Goal: Task Accomplishment & Management: Complete application form

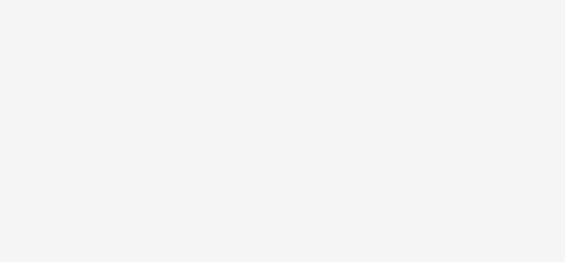
click at [229, 66] on body at bounding box center [282, 131] width 565 height 262
click at [233, 67] on body at bounding box center [282, 131] width 565 height 262
click at [156, 42] on body at bounding box center [282, 131] width 565 height 262
click at [80, 67] on body at bounding box center [282, 131] width 565 height 262
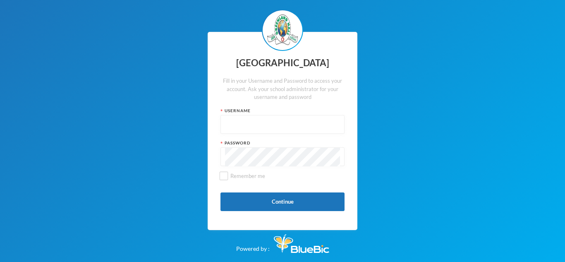
click at [240, 122] on input "text" at bounding box center [282, 124] width 115 height 19
type input "glh25cs25"
click at [101, 199] on div "Greenland Hall Fill in your Username and Password to access your account. Ask y…" at bounding box center [282, 131] width 565 height 262
click at [90, 200] on div "Greenland Hall Fill in your Username and Password to access your account. Ask y…" at bounding box center [282, 131] width 565 height 262
click at [265, 200] on button "Continue" at bounding box center [283, 201] width 124 height 19
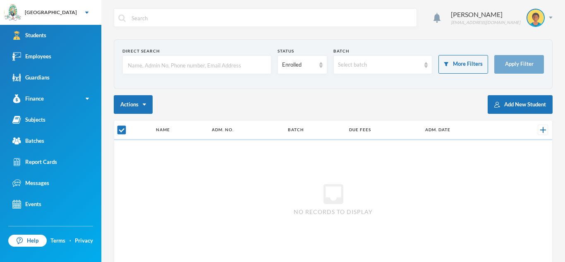
checkbox input "false"
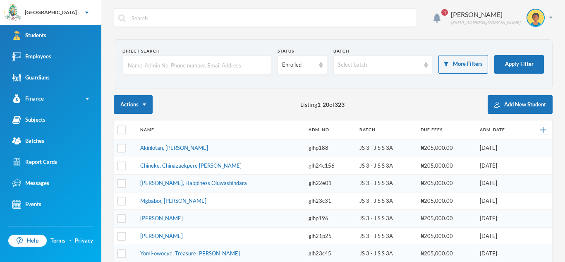
click at [209, 61] on input "text" at bounding box center [197, 65] width 140 height 19
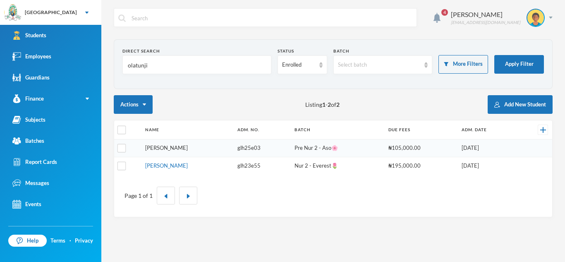
type input "olatunji"
click at [188, 151] on link "Olatunji, Emmanuella Oreofe" at bounding box center [166, 147] width 43 height 7
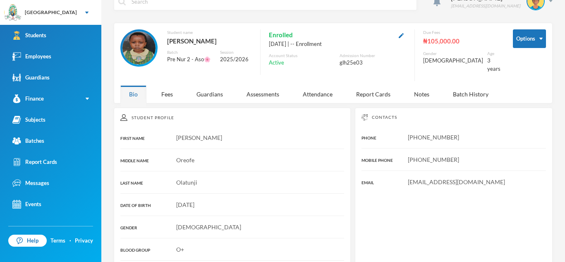
scroll to position [33, 0]
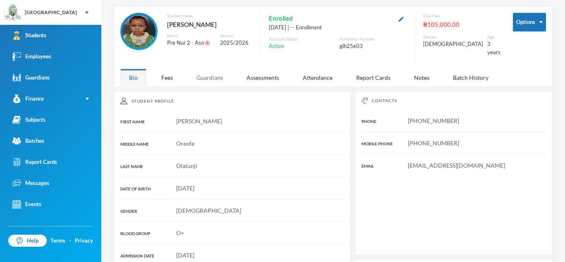
click at [209, 71] on div "Guardians" at bounding box center [210, 78] width 44 height 18
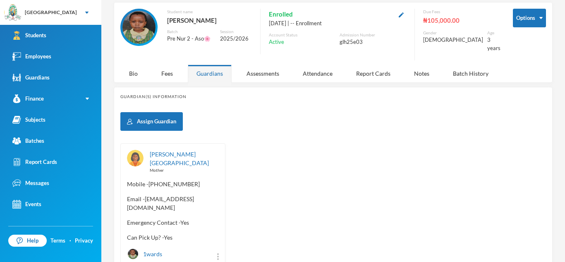
scroll to position [43, 0]
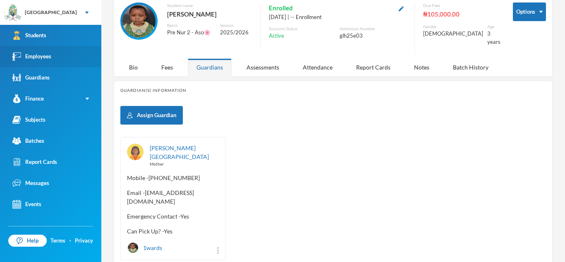
click at [43, 54] on div "Employees" at bounding box center [31, 56] width 39 height 9
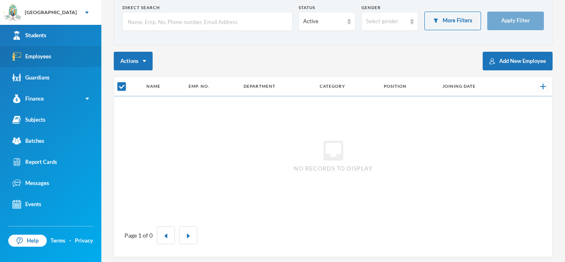
checkbox input "false"
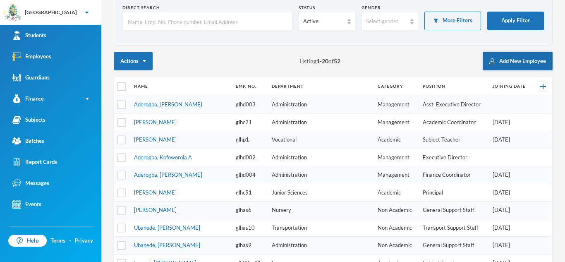
click at [516, 57] on button "Add New Employee" at bounding box center [518, 61] width 70 height 19
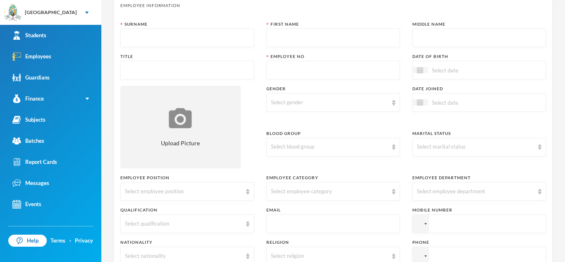
click at [219, 36] on input "text" at bounding box center [187, 38] width 125 height 19
type input "Omisakin"
click at [305, 40] on input "text" at bounding box center [333, 38] width 125 height 19
type input "Oluwaseun"
click at [423, 37] on input "text" at bounding box center [479, 38] width 125 height 19
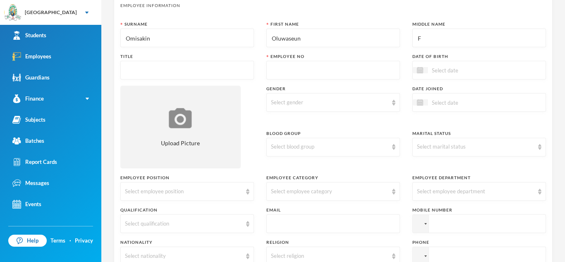
type input "F"
click at [239, 74] on input "text" at bounding box center [187, 70] width 125 height 19
type input "Miss"
click at [349, 67] on input "text" at bounding box center [333, 70] width 125 height 19
click at [74, 56] on link "Employees" at bounding box center [50, 56] width 101 height 21
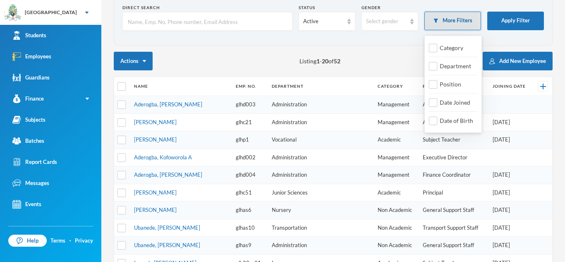
click at [457, 22] on button "More Filters" at bounding box center [453, 21] width 57 height 19
click at [455, 103] on span "Date Joined" at bounding box center [455, 102] width 37 height 7
click at [438, 103] on input "Date Joined" at bounding box center [433, 103] width 9 height 9
checkbox input "true"
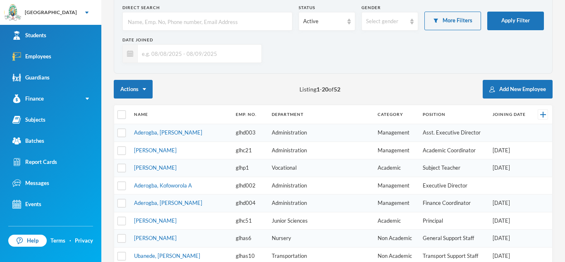
click at [150, 51] on input "text" at bounding box center [198, 53] width 120 height 19
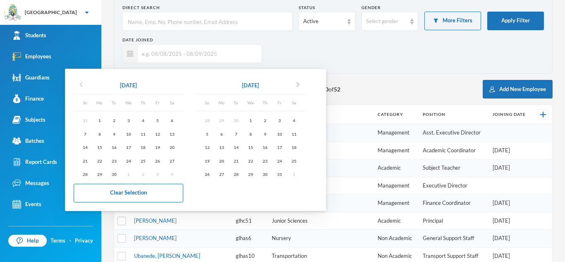
click at [82, 87] on icon "chevron_left" at bounding box center [81, 84] width 10 height 10
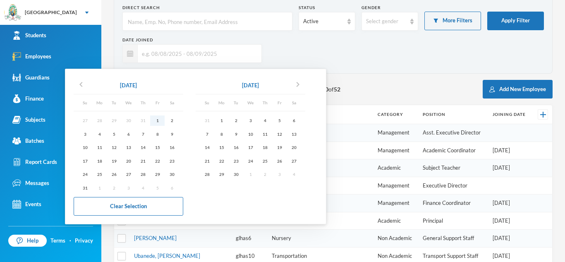
click at [159, 120] on div "1" at bounding box center [157, 120] width 14 height 10
click at [209, 133] on div "7" at bounding box center [207, 134] width 14 height 10
type input "01/08/2025 - 07/09/2025"
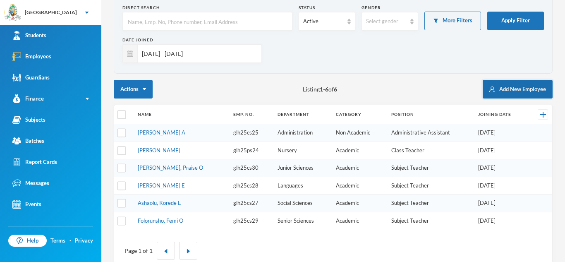
click at [507, 90] on button "Add New Employee" at bounding box center [518, 89] width 70 height 19
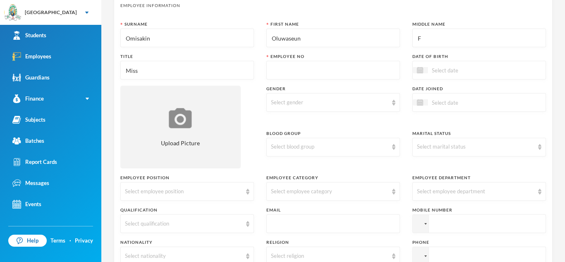
click at [363, 74] on input "text" at bounding box center [333, 70] width 125 height 19
type input "glh25cs31"
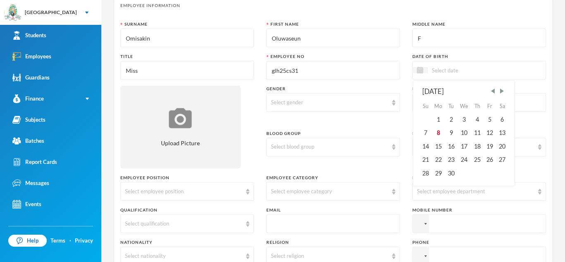
click at [438, 71] on input at bounding box center [463, 70] width 70 height 10
click at [502, 90] on span "Next Month" at bounding box center [501, 90] width 7 height 7
click at [465, 145] on div "12" at bounding box center [465, 146] width 14 height 13
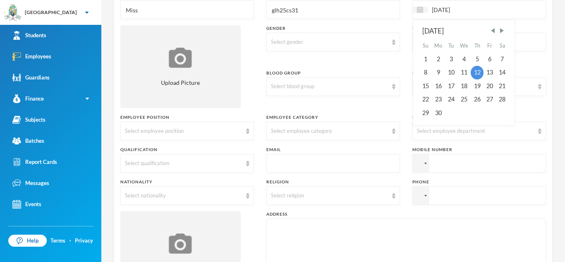
scroll to position [106, 0]
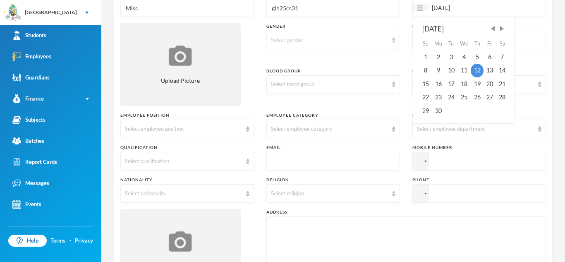
type input "12/11/1998"
click at [392, 41] on img at bounding box center [393, 40] width 3 height 6
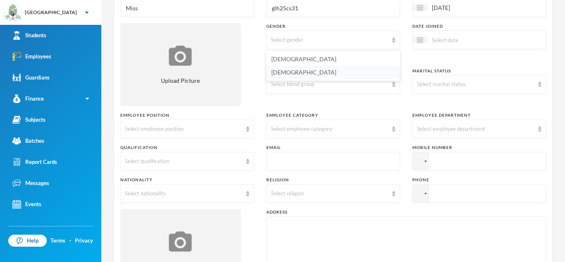
click at [338, 76] on li "Female" at bounding box center [334, 72] width 134 height 13
click at [247, 130] on img at bounding box center [247, 129] width 3 height 6
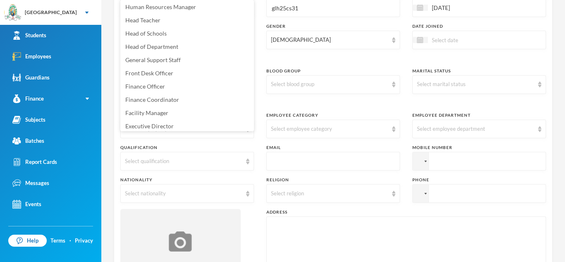
scroll to position [190, 0]
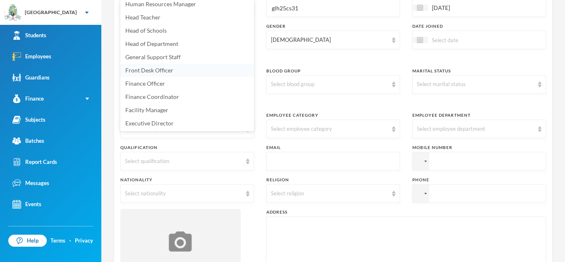
click at [192, 70] on li "Front Desk Officer" at bounding box center [187, 70] width 134 height 13
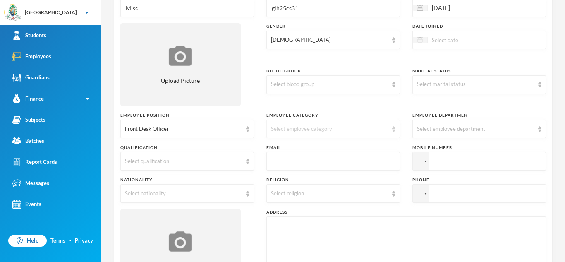
click at [392, 130] on img at bounding box center [393, 129] width 3 height 6
click at [321, 147] on li "Non Academic" at bounding box center [334, 148] width 134 height 13
click at [445, 41] on input at bounding box center [463, 40] width 70 height 10
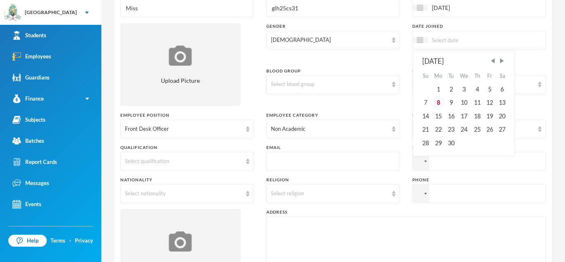
click at [440, 101] on div "8" at bounding box center [438, 102] width 13 height 13
type input "08/09/2025"
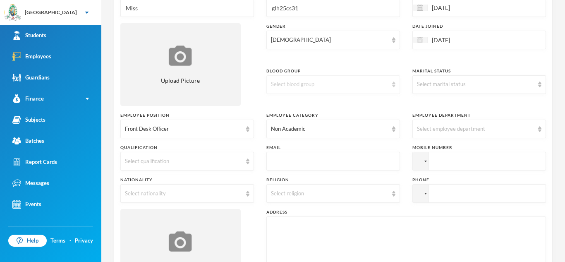
click at [396, 83] on div "Select blood group" at bounding box center [334, 84] width 134 height 19
click at [303, 102] on li "A+" at bounding box center [334, 103] width 134 height 13
click at [482, 90] on div "Select marital status" at bounding box center [480, 84] width 134 height 19
click at [437, 106] on li "Single" at bounding box center [480, 103] width 134 height 13
click at [495, 125] on div "Select employee department" at bounding box center [475, 129] width 117 height 8
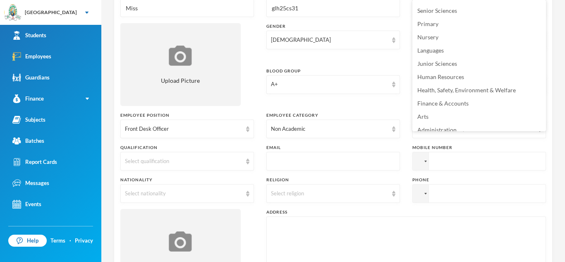
scroll to position [58, 0]
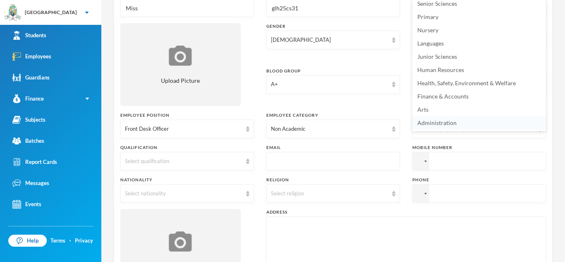
click at [455, 123] on span "Administration" at bounding box center [437, 122] width 39 height 7
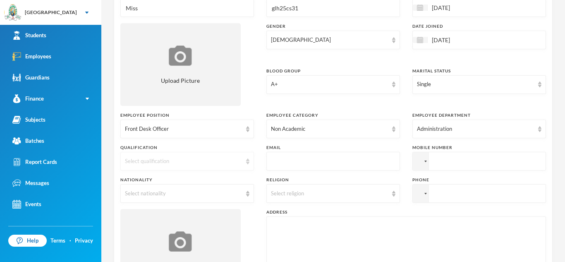
click at [244, 165] on div "Select qualification" at bounding box center [187, 161] width 134 height 19
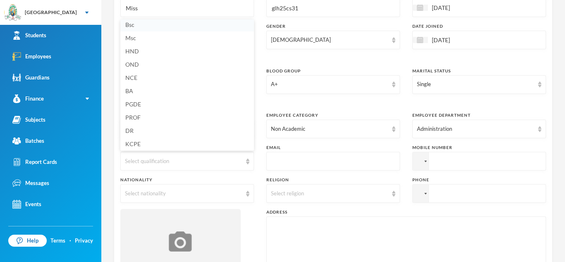
scroll to position [2, 0]
click at [139, 27] on li "Bsc" at bounding box center [187, 25] width 134 height 13
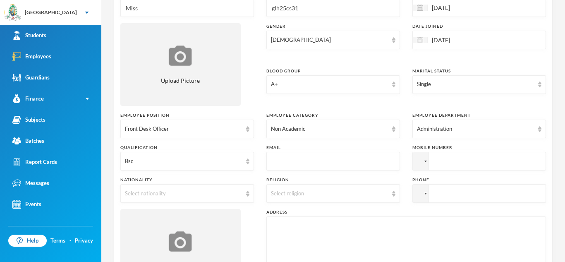
click at [368, 166] on input "text" at bounding box center [333, 161] width 125 height 19
type input "oluwaseun.omisakin@greenlandhall.org"
click at [457, 160] on input "tel" at bounding box center [480, 161] width 134 height 19
type input "+2348064144948"
click at [248, 195] on img at bounding box center [247, 194] width 3 height 6
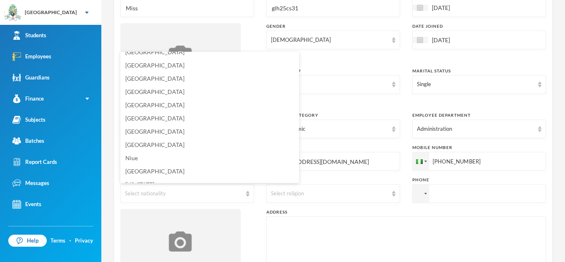
scroll to position [2032, 0]
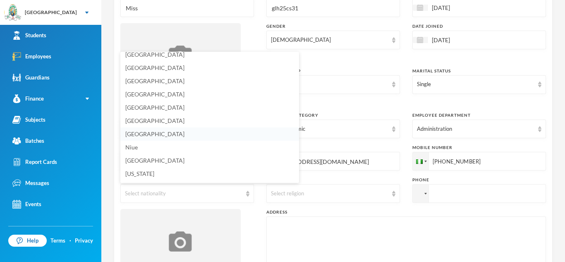
click at [162, 133] on li "Nigeria" at bounding box center [209, 133] width 179 height 13
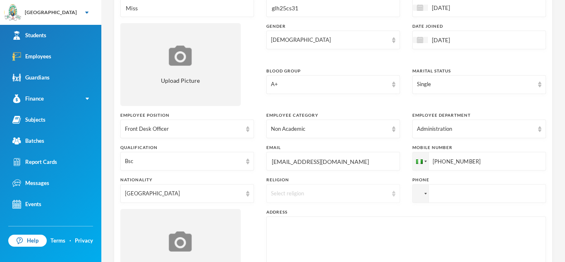
click at [392, 195] on img at bounding box center [393, 194] width 3 height 6
click at [349, 215] on li "Christianity" at bounding box center [334, 212] width 134 height 13
click at [438, 192] on input "tel" at bounding box center [480, 193] width 134 height 19
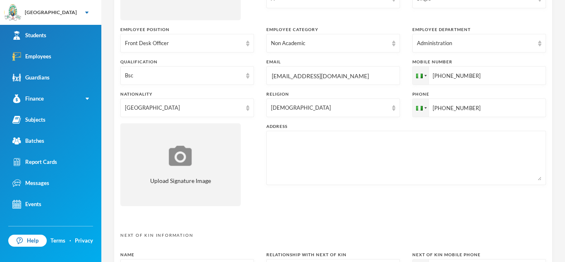
scroll to position [204, 0]
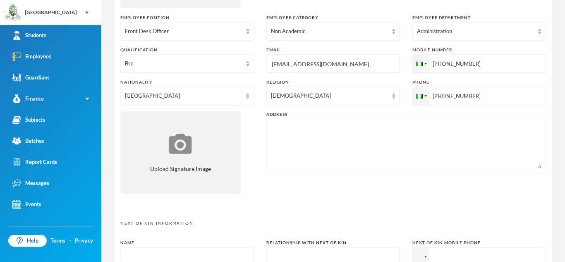
type input "+2348078692634"
click at [290, 135] on textarea at bounding box center [406, 145] width 271 height 45
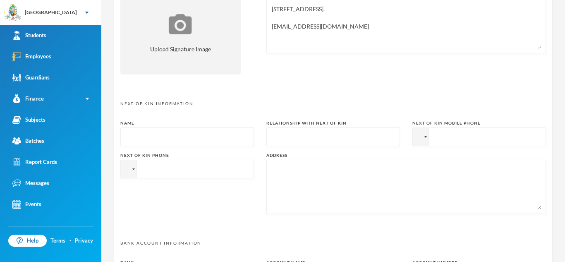
scroll to position [331, 0]
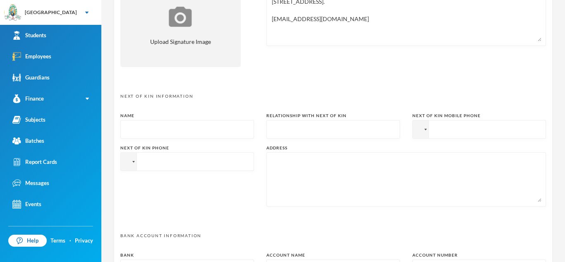
type textarea "10, gbeleyi street, dalemo, alakuko. oluwaseunomisakin98@gmail.com"
click at [202, 135] on input "text" at bounding box center [187, 129] width 125 height 19
type input "Mrs Omisakin"
click at [334, 127] on input "text" at bounding box center [333, 129] width 125 height 19
type input "Mother"
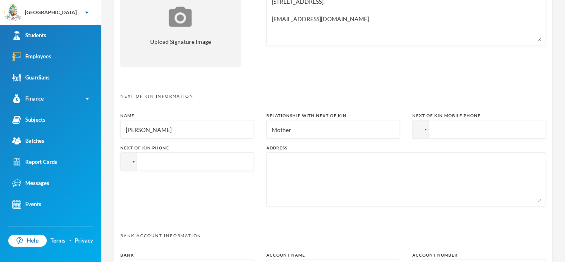
click at [455, 137] on input "tel" at bounding box center [480, 129] width 134 height 19
type input "+2348065251214"
click at [302, 170] on textarea at bounding box center [406, 179] width 271 height 45
type textarea "1"
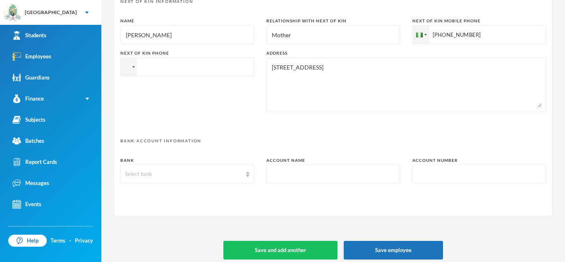
scroll to position [431, 0]
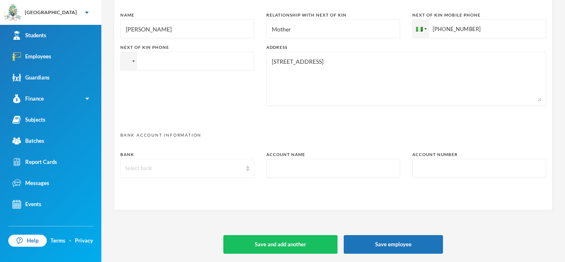
type textarea "6, akera street, alakuko"
click at [212, 167] on div "Select bank" at bounding box center [183, 168] width 117 height 8
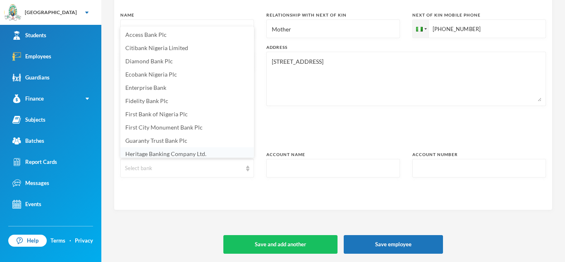
scroll to position [3, 0]
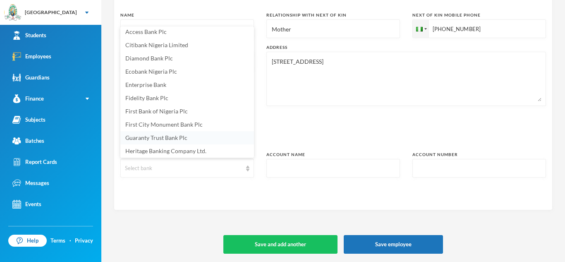
click at [161, 139] on span "Guaranty Trust Bank Plc" at bounding box center [156, 137] width 62 height 7
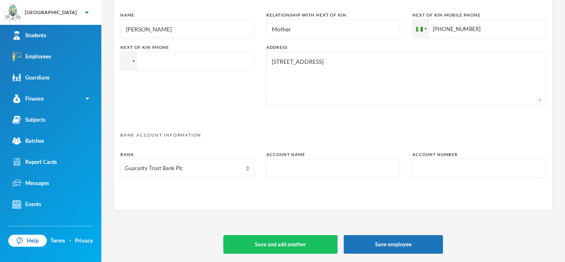
click at [321, 172] on input "text" at bounding box center [333, 168] width 125 height 19
type input "oluwaseun omisakin"
click at [445, 165] on input "text" at bounding box center [479, 168] width 125 height 19
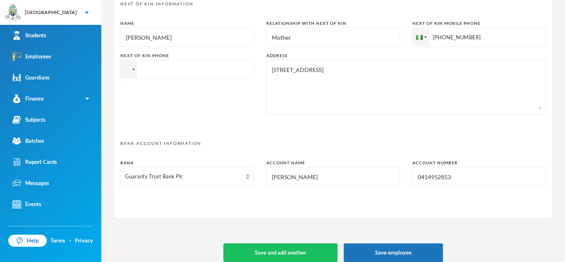
scroll to position [431, 0]
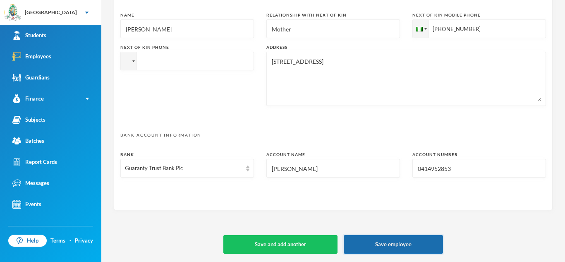
type input "0414952853"
click at [406, 240] on button "Save employee" at bounding box center [393, 244] width 99 height 19
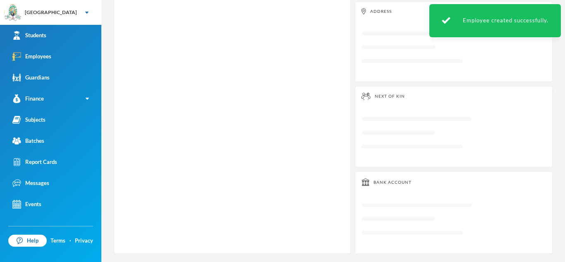
scroll to position [221, 0]
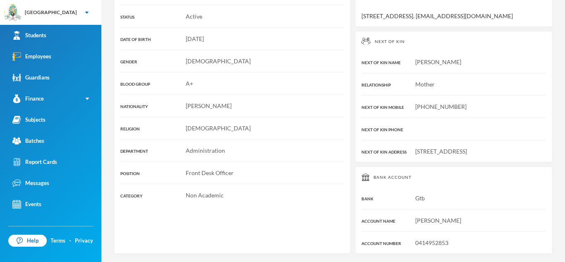
click at [291, 158] on div "Employee Profile TITLE Miss LAST NAME Omisakin FIRST NAME Oluwaseun MIDDLE NAME…" at bounding box center [232, 75] width 237 height 357
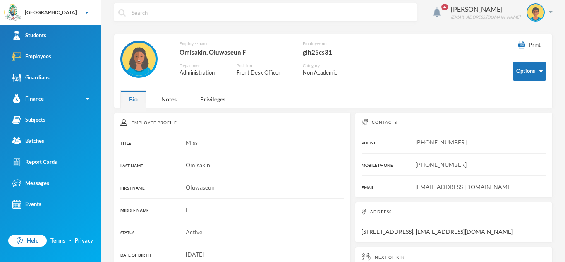
scroll to position [0, 0]
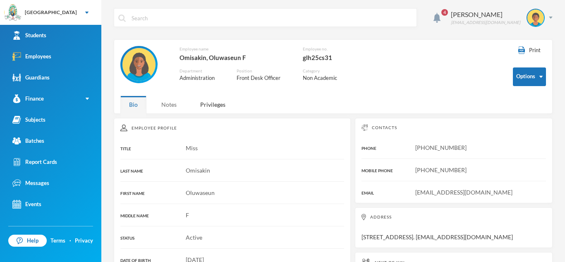
click at [175, 104] on div "Notes" at bounding box center [169, 105] width 33 height 18
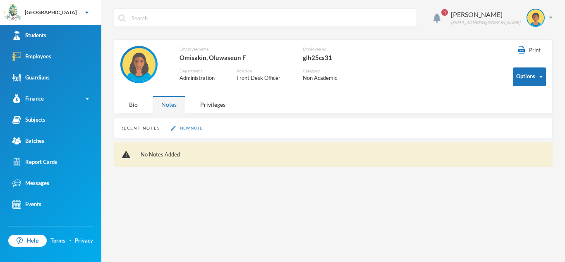
click at [185, 130] on button "New Note" at bounding box center [186, 128] width 36 height 7
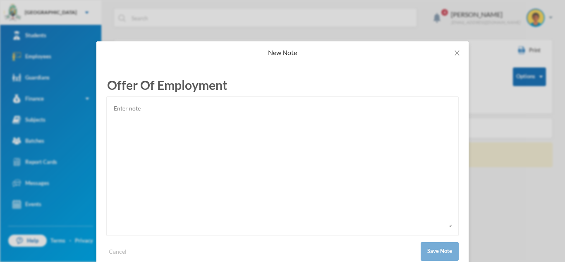
type input "Offer Of Employment"
click at [123, 112] on textarea at bounding box center [282, 165] width 339 height 124
paste textarea "Oluwaseun.F.Omisakin 10, Gbeleyi street Dalemo, Alakuko. Dear Miss Omisakin, Of…"
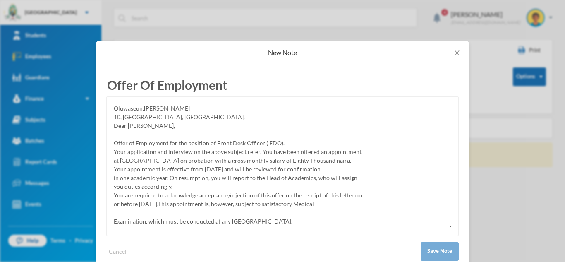
scroll to position [94, 0]
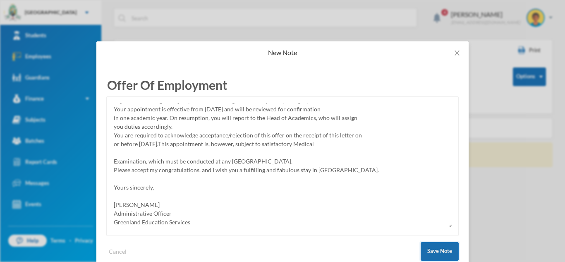
type textarea "Oluwaseun.F.Omisakin 10, Gbeleyi street Dalemo, Alakuko. Dear Miss Omisakin, Of…"
click at [428, 251] on button "Save Note" at bounding box center [440, 251] width 38 height 19
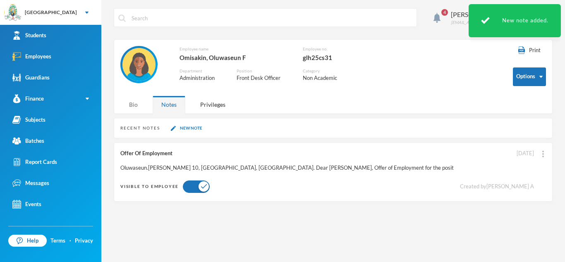
click at [134, 101] on div "Bio" at bounding box center [133, 105] width 26 height 18
